Goal: Task Accomplishment & Management: Manage account settings

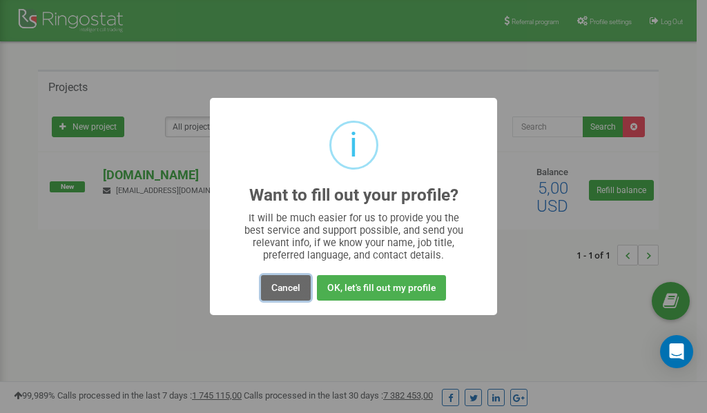
click at [290, 288] on button "Cancel" at bounding box center [286, 288] width 50 height 26
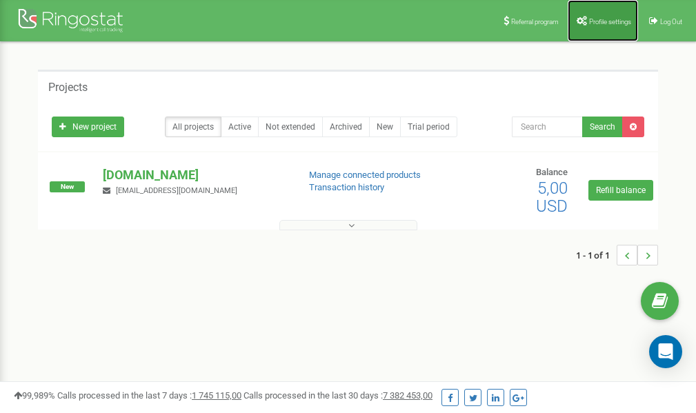
click at [605, 14] on link "Profile settings" at bounding box center [603, 20] width 70 height 41
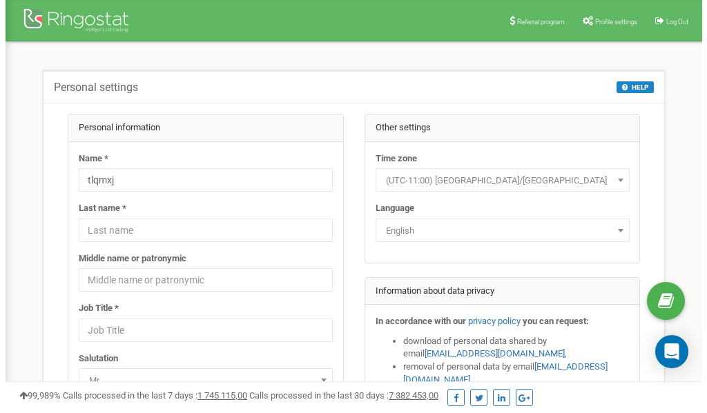
scroll to position [69, 0]
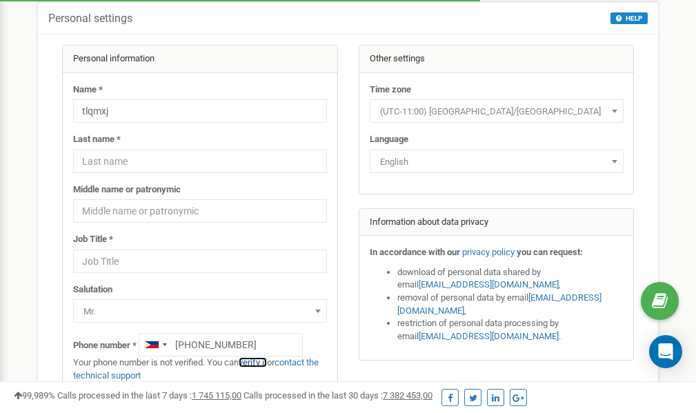
click at [262, 364] on link "verify it" at bounding box center [253, 363] width 28 height 10
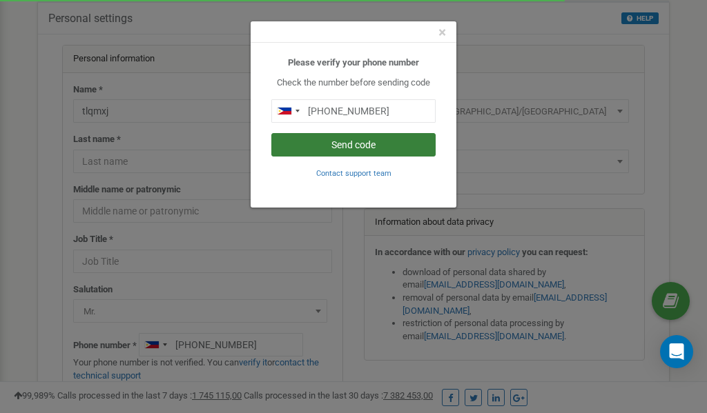
click at [360, 147] on button "Send code" at bounding box center [353, 144] width 164 height 23
